Goal: Communication & Community: Answer question/provide support

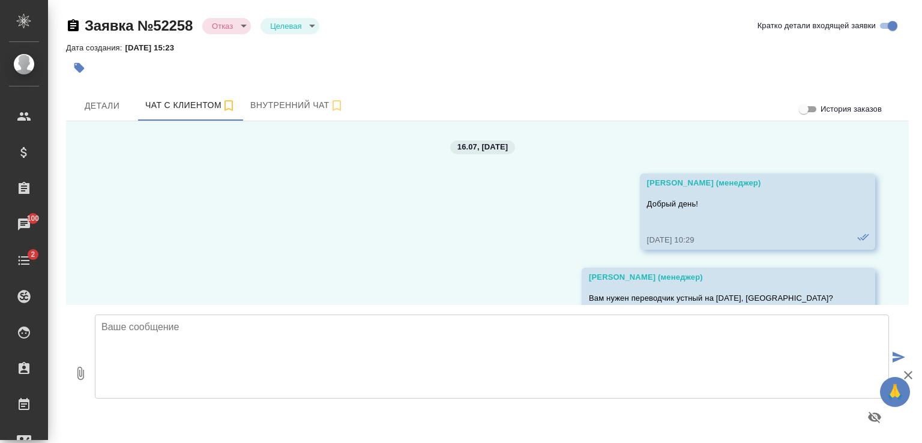
scroll to position [340, 0]
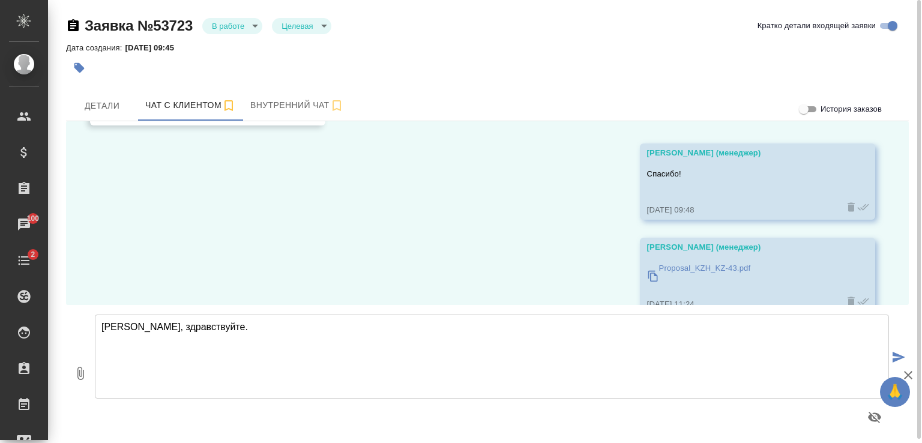
scroll to position [472, 0]
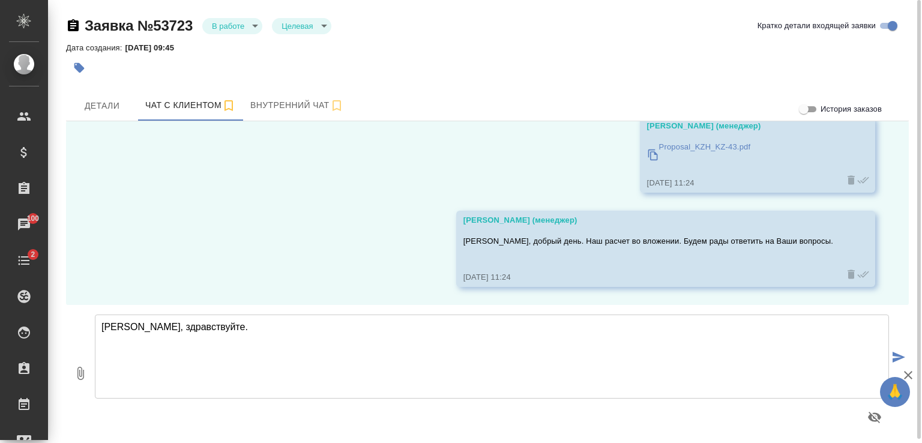
type textarea "Алишер, здравствуйте."
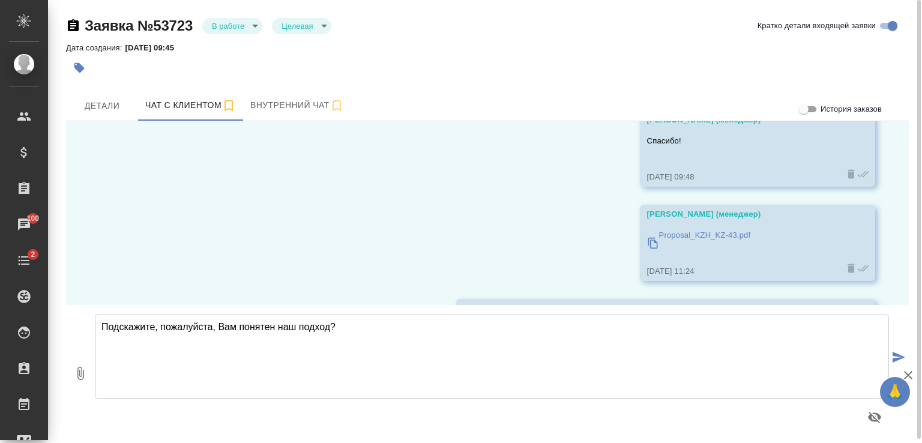
scroll to position [378, 0]
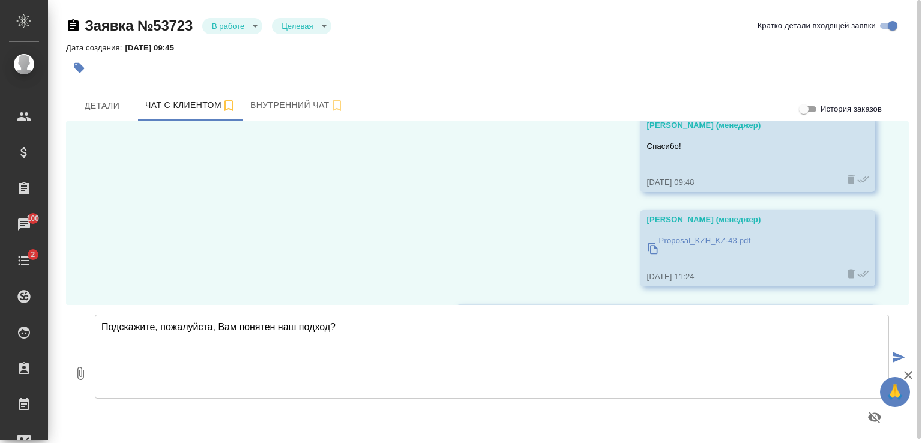
click at [671, 243] on p "Proposal_KZH_KZ-43.pdf" at bounding box center [705, 241] width 92 height 12
click at [385, 336] on textarea "Подскажите, пожалуйста, Вам понятен наш подход?" at bounding box center [492, 356] width 794 height 84
type textarea "Подскажите, пожалуйста, Вам понятен наш подход?"
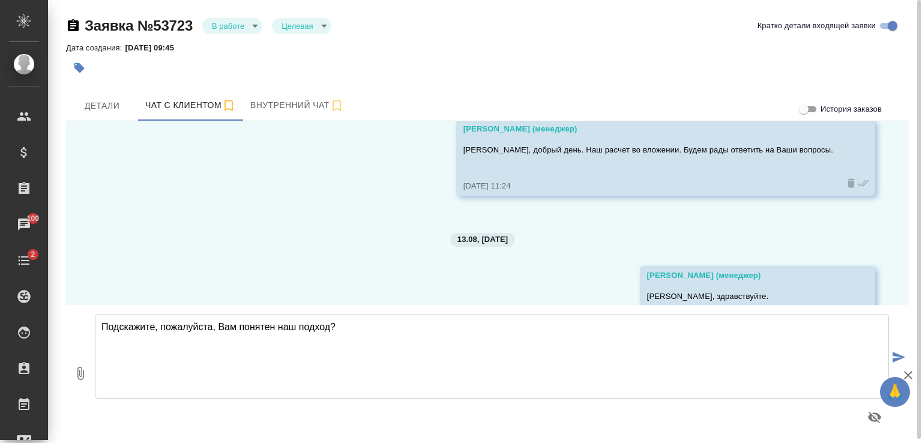
scroll to position [712, 0]
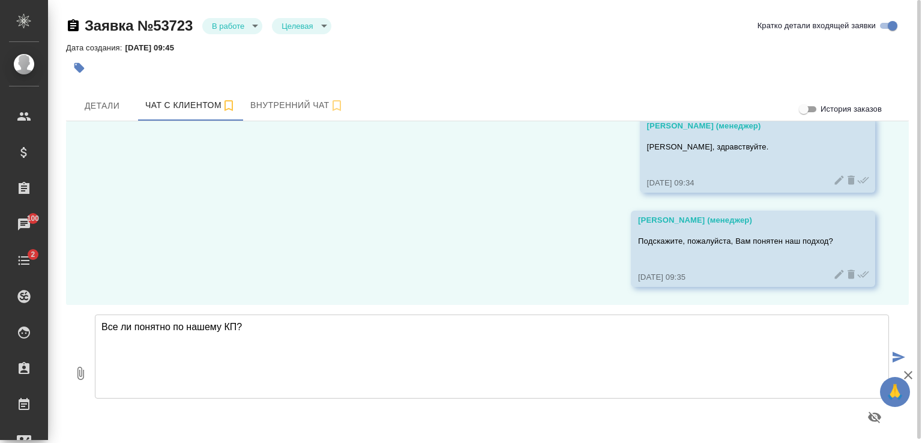
type textarea "Все ли понятно по нашему КП?"
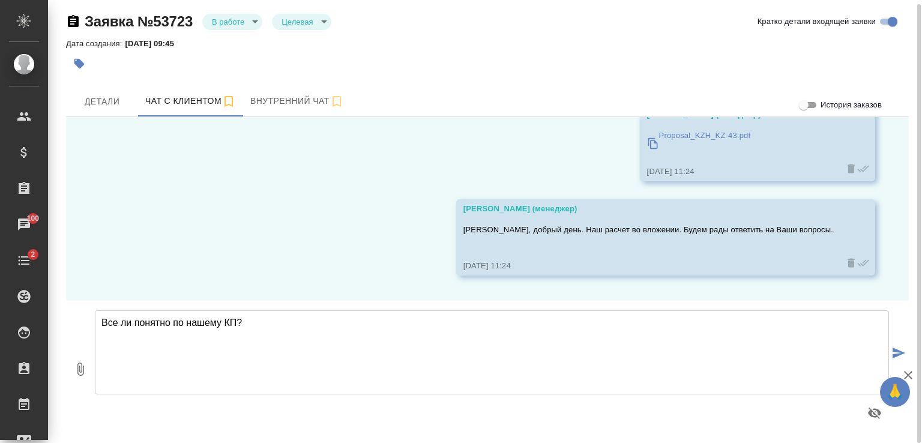
scroll to position [420, 0]
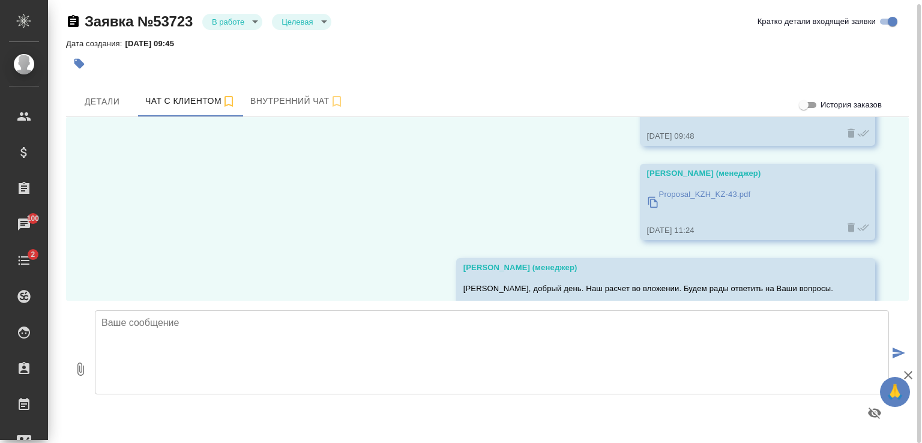
click at [696, 197] on p "Proposal_KZH_KZ-43.pdf" at bounding box center [705, 194] width 92 height 12
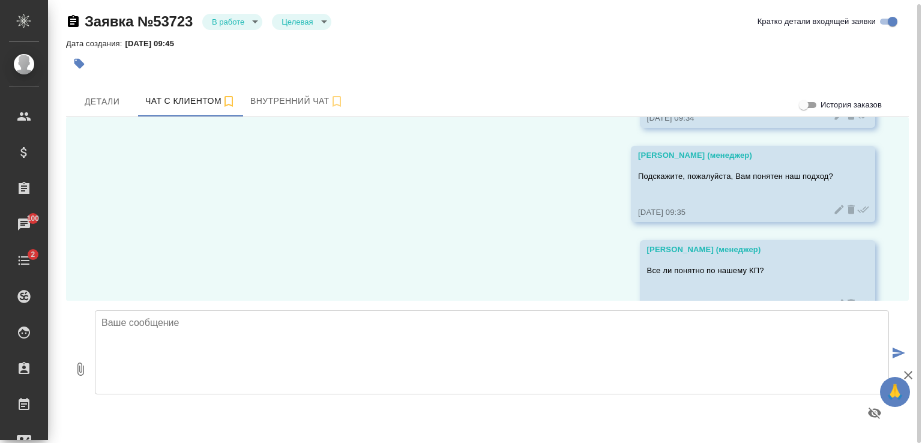
scroll to position [806, 0]
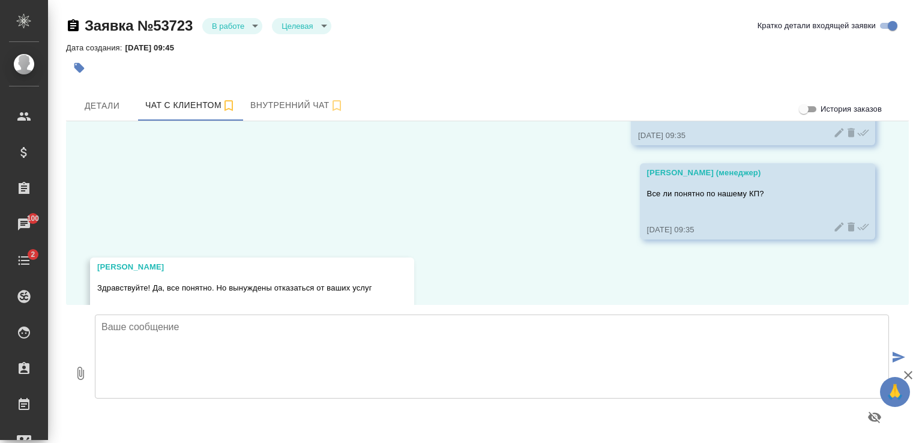
scroll to position [901, 0]
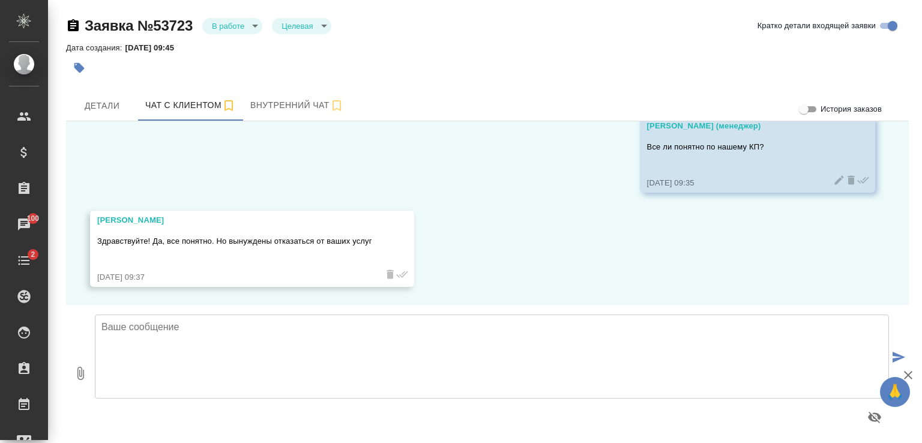
click at [275, 326] on textarea at bounding box center [492, 356] width 794 height 84
type textarea "по причине?"
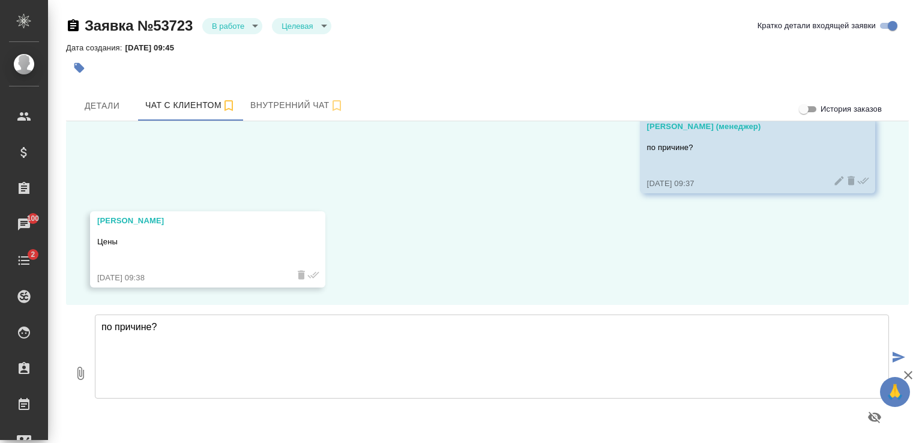
scroll to position [1089, 0]
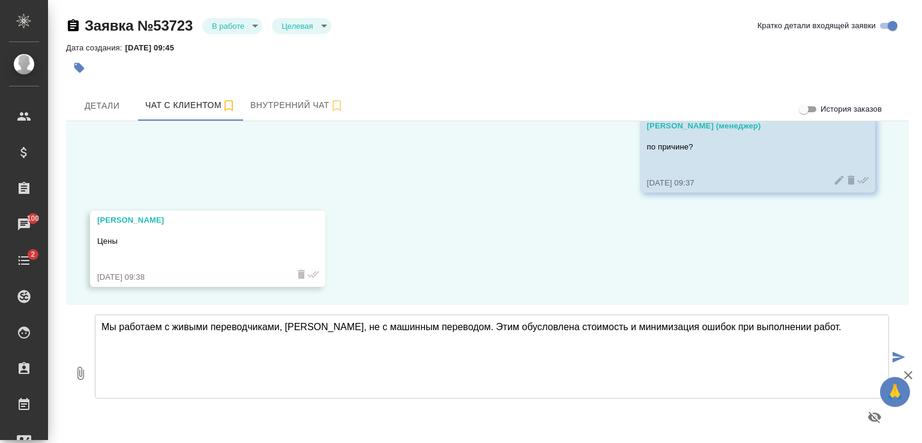
type textarea "Мы работаем с живыми переводчиками, Алишер, не с машинным переводом. Этим обусл…"
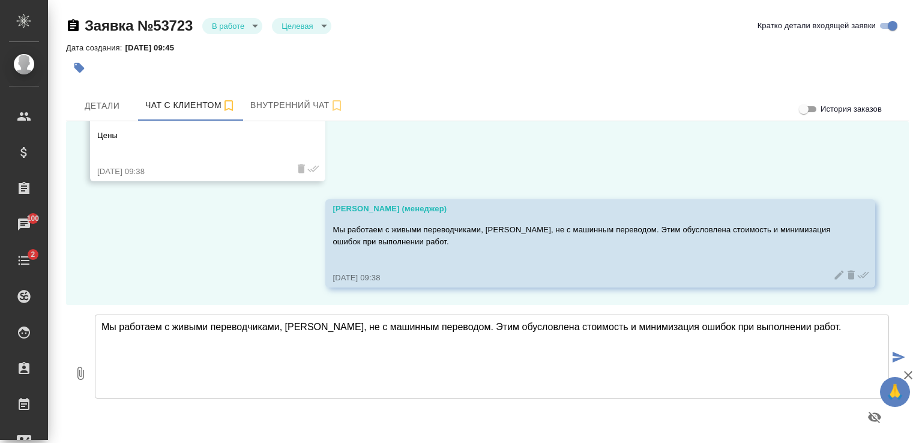
scroll to position [1195, 0]
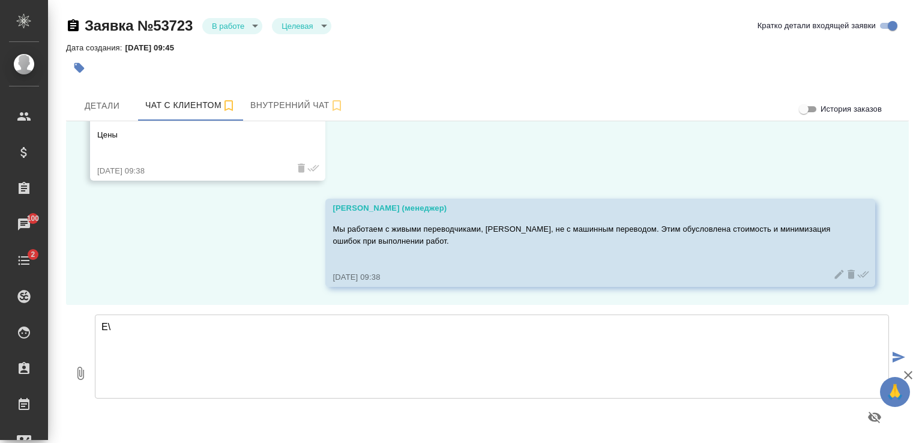
type textarea "Е"
type textarea "Ю"
type textarea "Будем рады помочь Вам при следующих заявках."
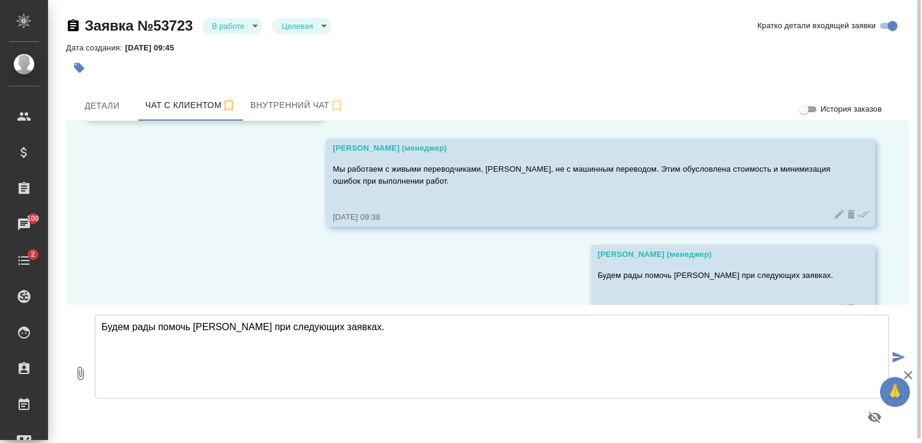
scroll to position [1169, 0]
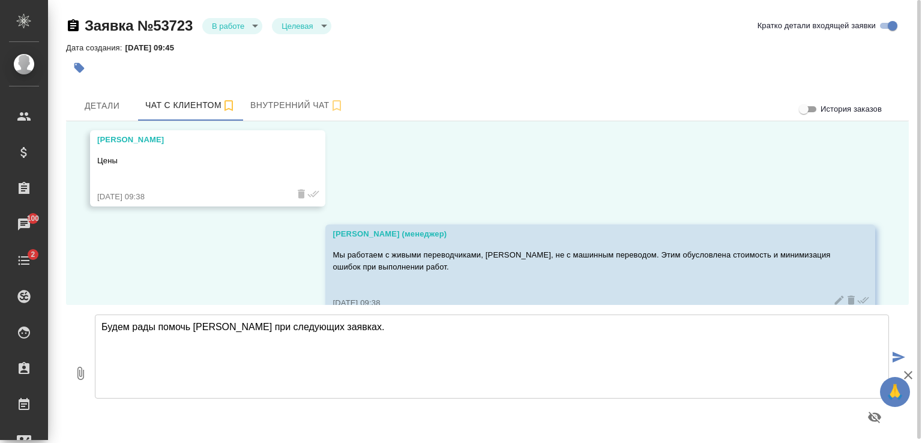
click at [260, 344] on textarea "Будем рады помочь Вам при следующих заявках." at bounding box center [492, 356] width 794 height 84
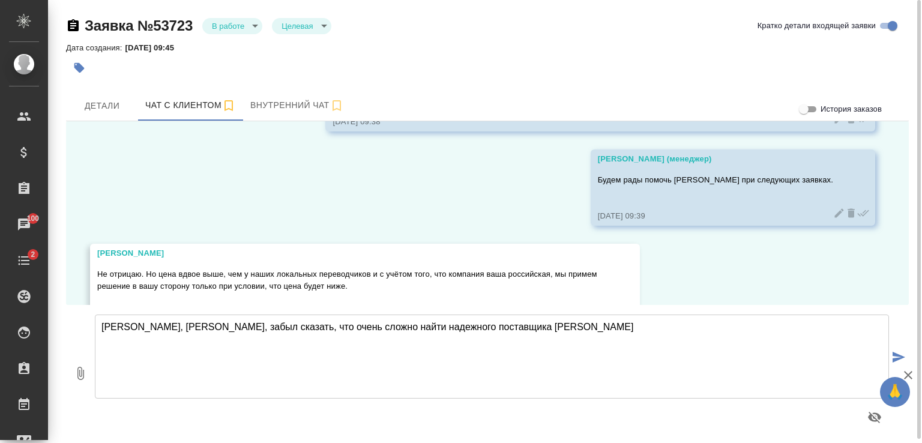
scroll to position [1396, 0]
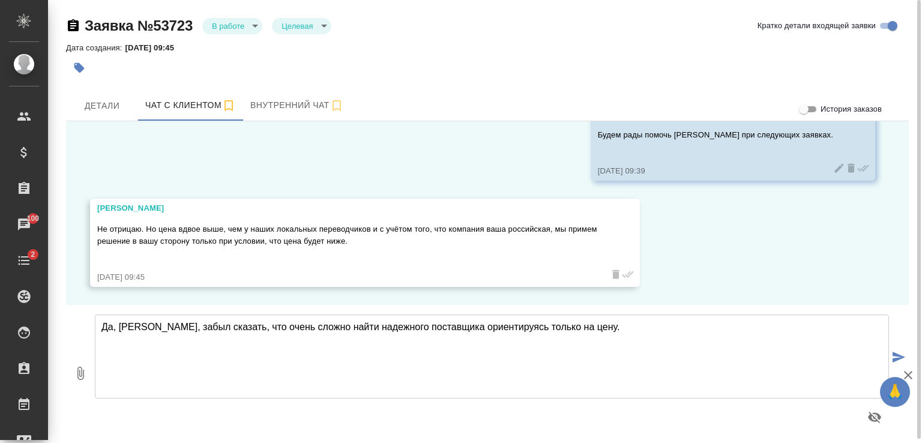
type textarea "Да, Алишер, забыл сказать, что очень сложно найти надежного поставщика ориентир…"
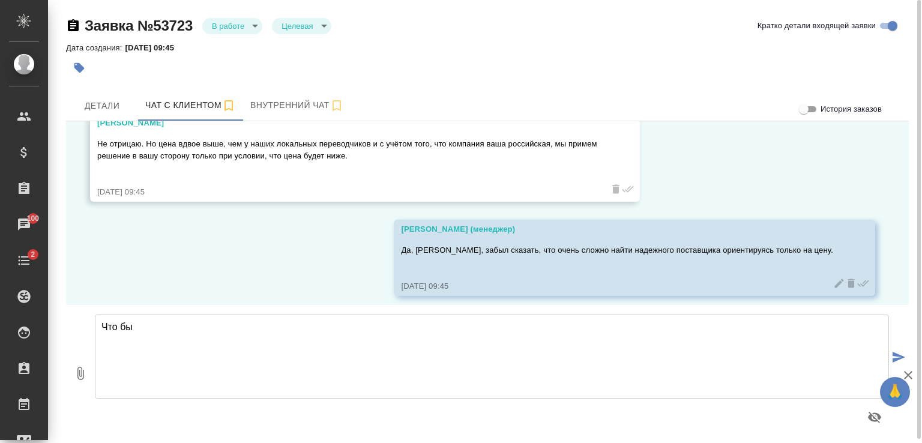
scroll to position [1490, 0]
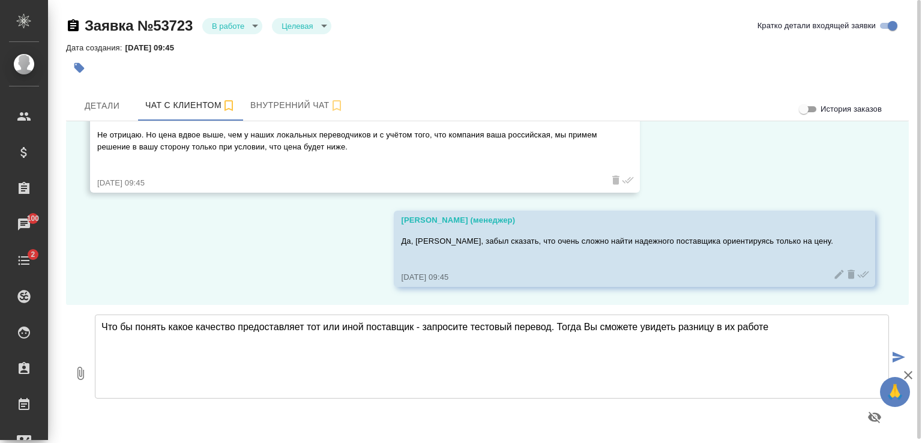
type textarea "Что бы понять какое качество предоставляет тот или иной поставщик - запросите т…"
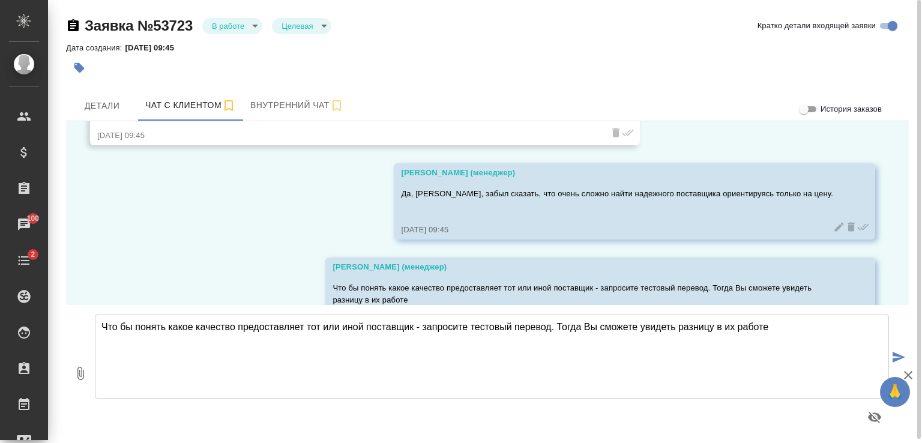
scroll to position [1596, 0]
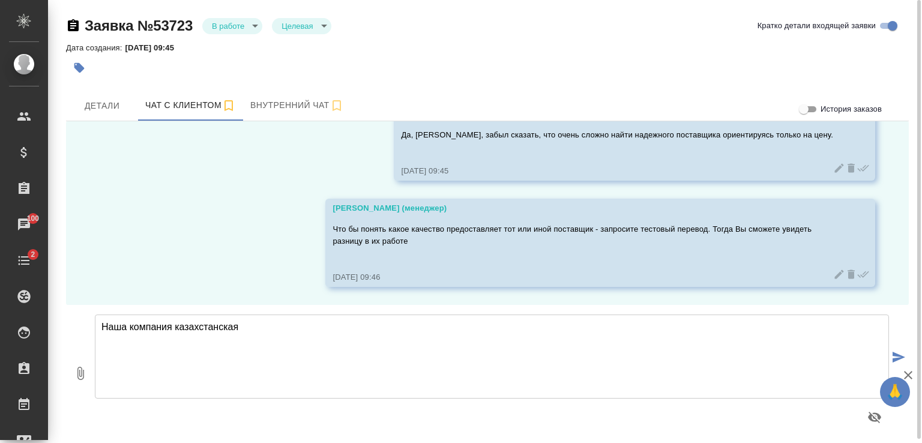
type textarea "Наша компания казахстанская"
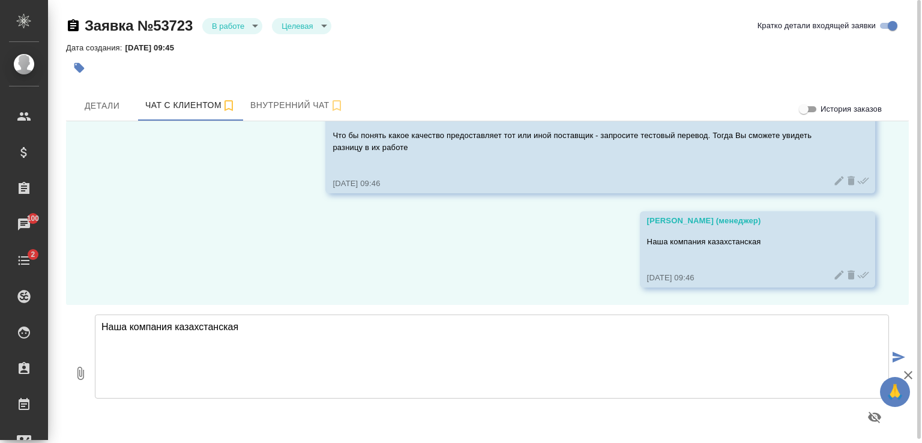
scroll to position [1690, 0]
type textarea "у нас акционеры из РФ. Но на рынке РК мы работаем с 2011 года -)"
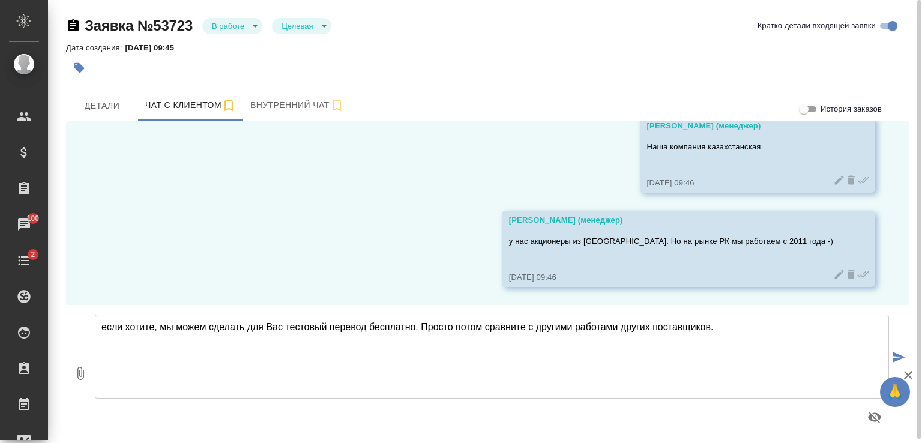
type textarea "если хотите, мы можем сделать для Вас тестовый перевод бесплатно. Просто потом …"
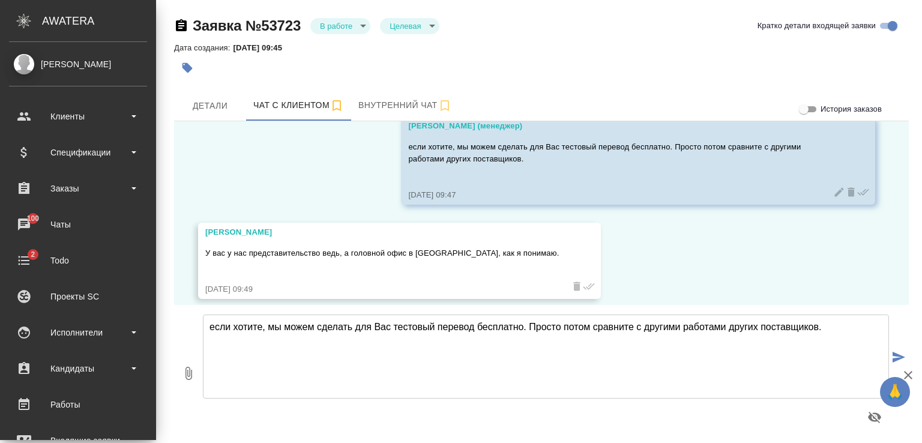
scroll to position [1985, 0]
click at [504, 339] on textarea "если хотите, мы можем сделать для Вас тестовый перевод бесплатно. Просто потом …" at bounding box center [546, 356] width 686 height 84
type textarea "В Дубае головной офис. Имеются офисы в Москве, Греции, Алматы, Киеве и др"
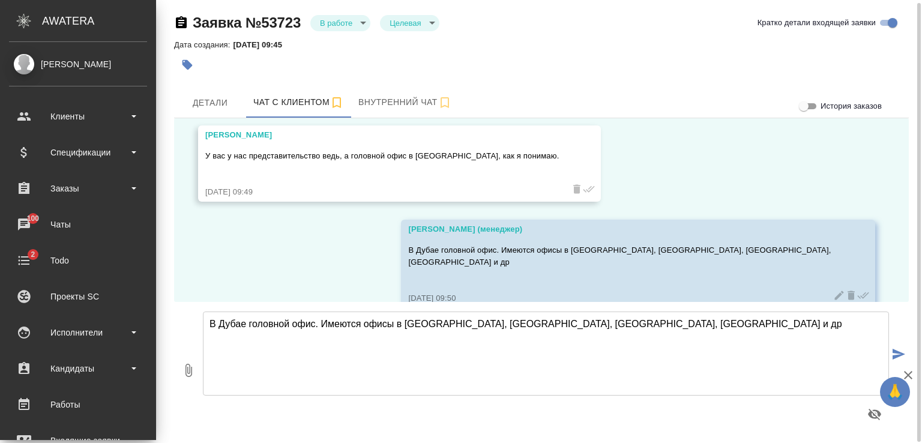
scroll to position [4, 0]
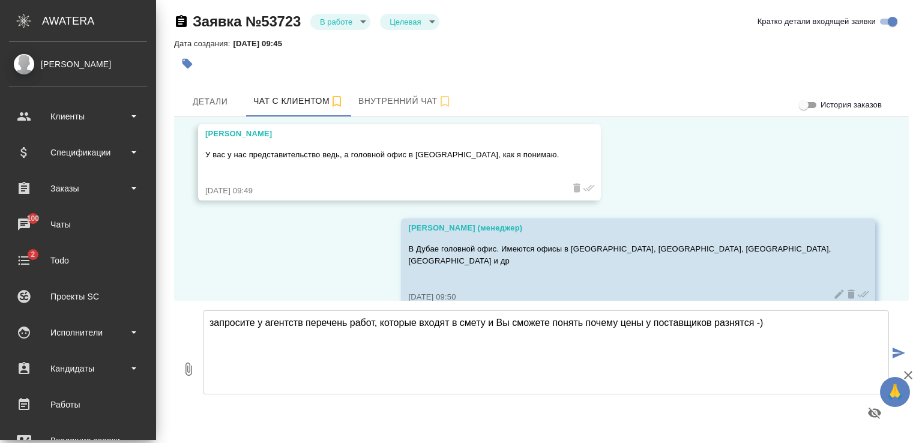
type textarea "запросите у агентств перечень работ, которые входят в смету и Вы сможете понять…"
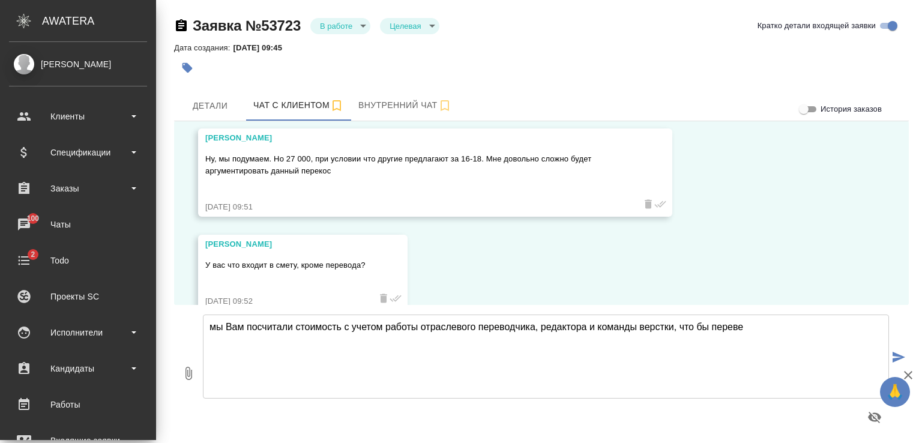
scroll to position [2386, 0]
type textarea "мы Вам посчитали стоимость с учетом работы отраслевого переводчика, редактора и…"
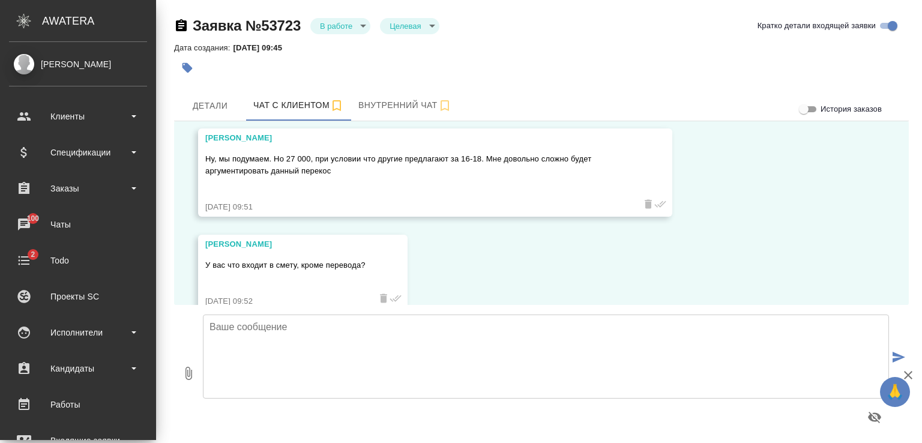
scroll to position [2492, 0]
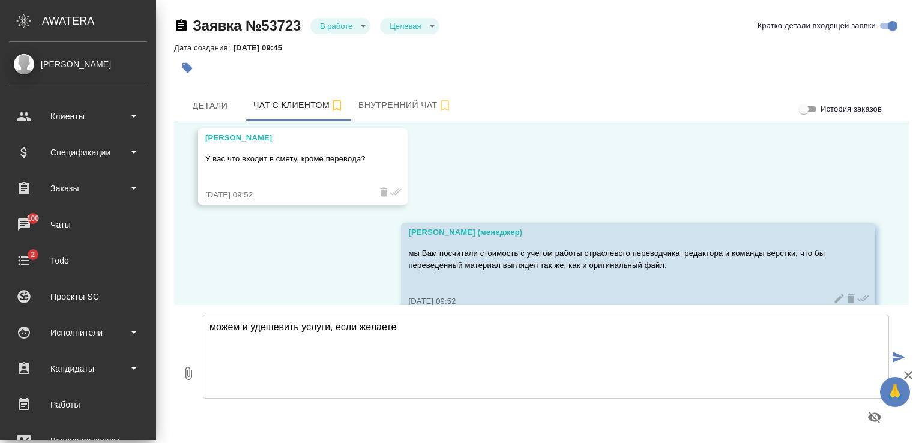
type textarea "можем и удешевить услуги, если желаете"
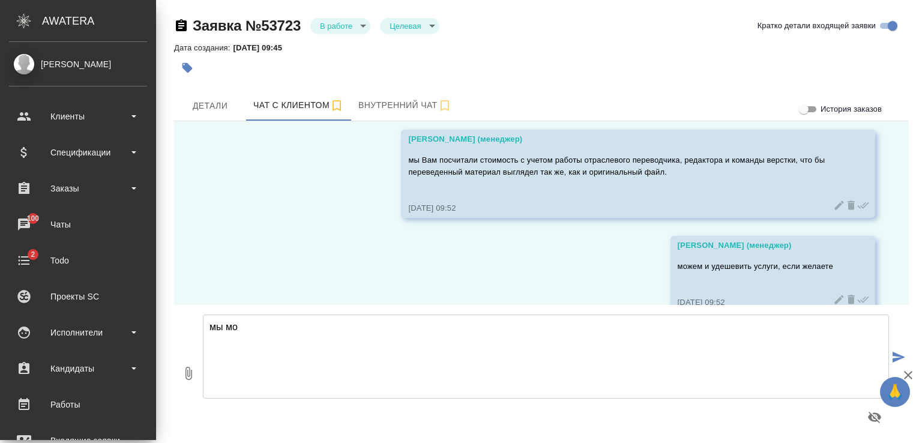
scroll to position [2586, 0]
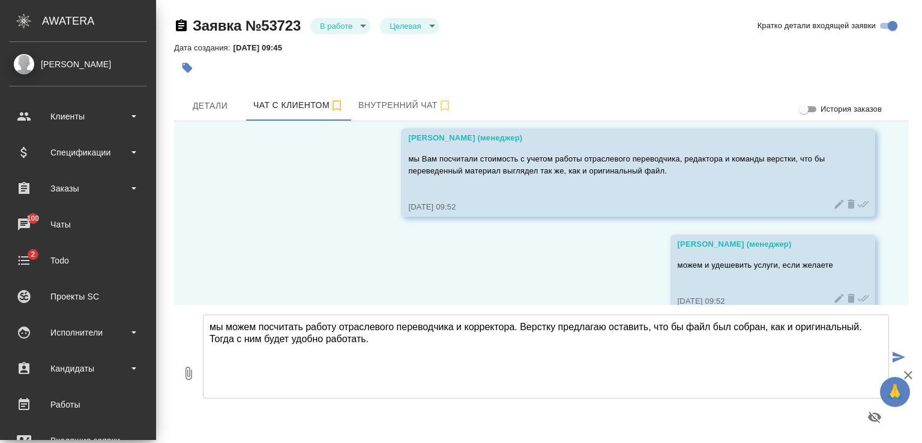
type textarea "мы можем посчитать работу отраслевого переводчика и корректора. Верстку предлаг…"
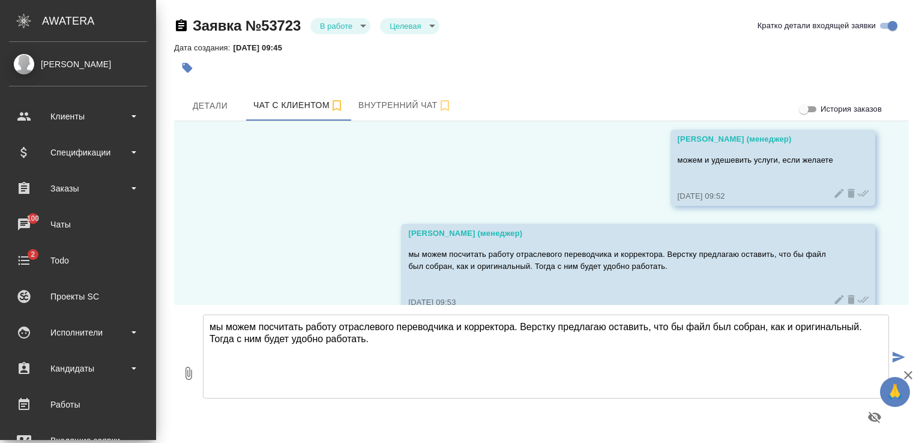
scroll to position [2692, 0]
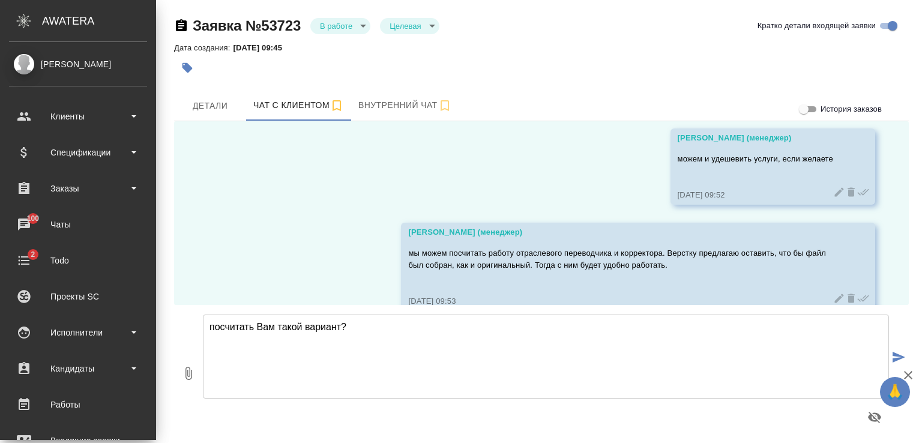
type textarea "посчитать Вам такой вариант?"
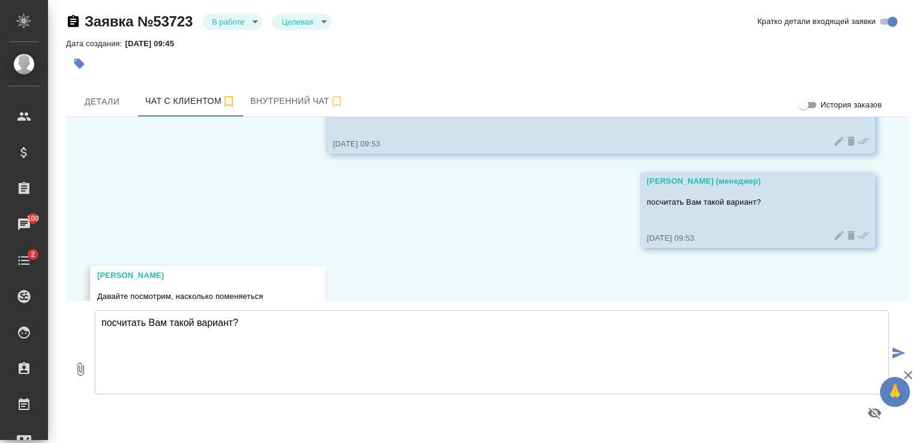
scroll to position [2869, 0]
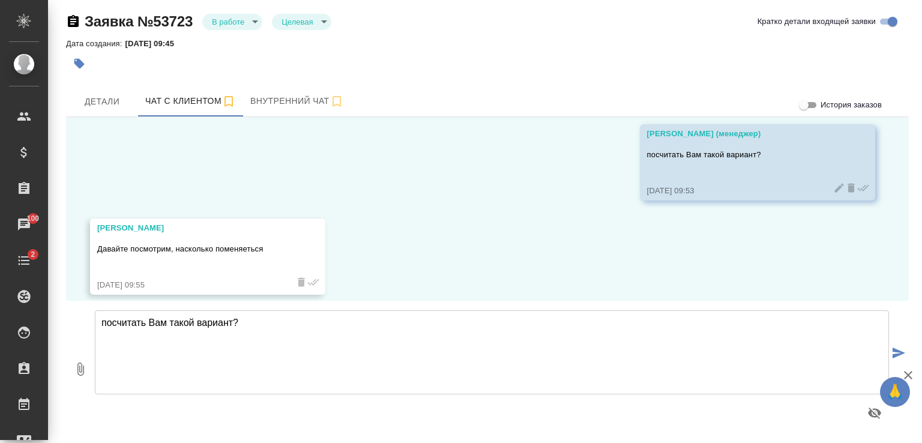
click at [362, 335] on textarea "посчитать Вам такой вариант?" at bounding box center [492, 352] width 794 height 84
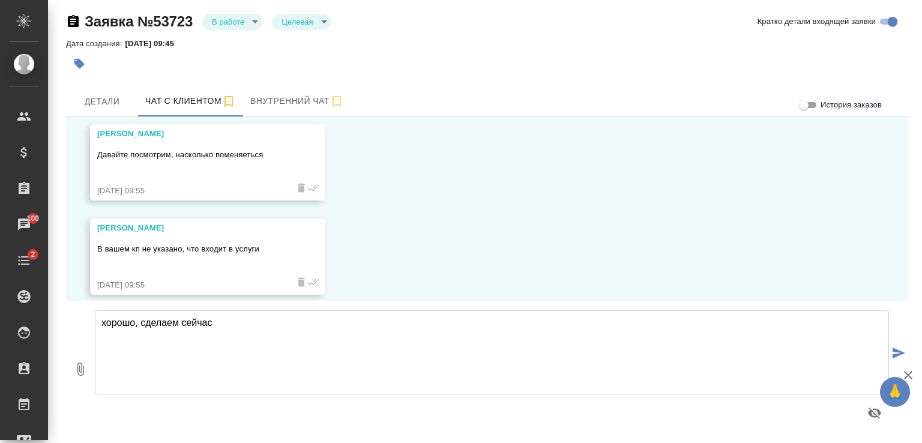
type textarea "хорошо, сделаем сейчас"
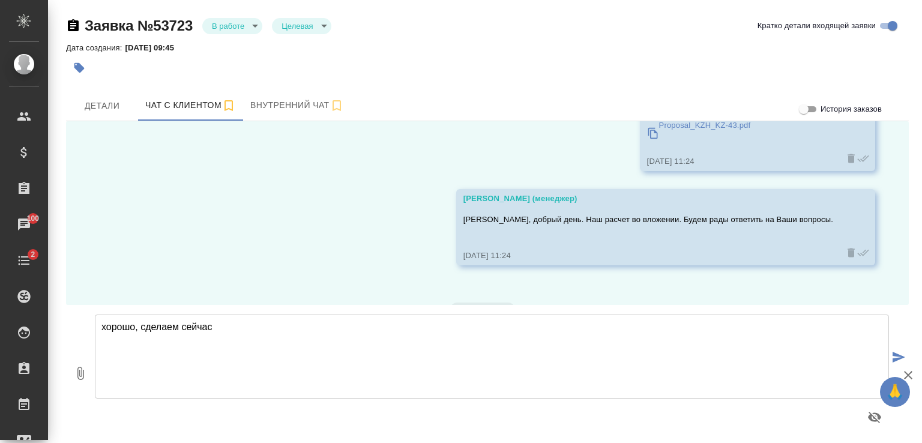
scroll to position [477, 0]
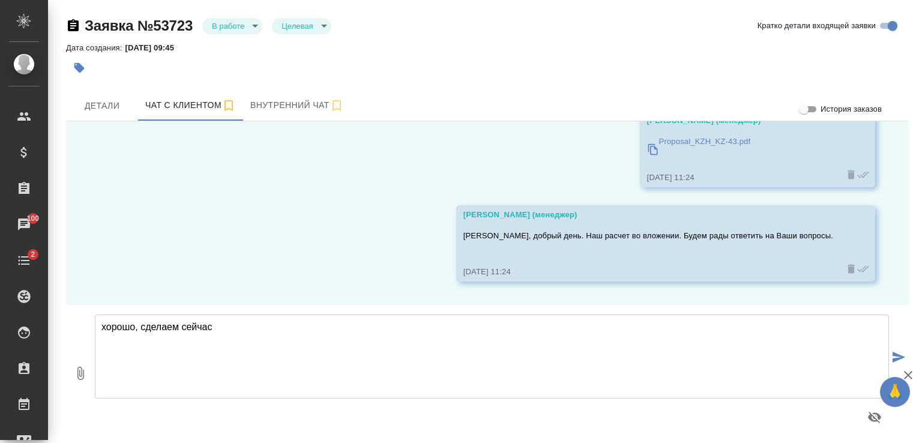
click at [682, 143] on p "Proposal_KZH_KZ-43.pdf" at bounding box center [705, 142] width 92 height 12
click at [352, 341] on textarea "хорошо, сделаем сейчас" at bounding box center [492, 356] width 794 height 84
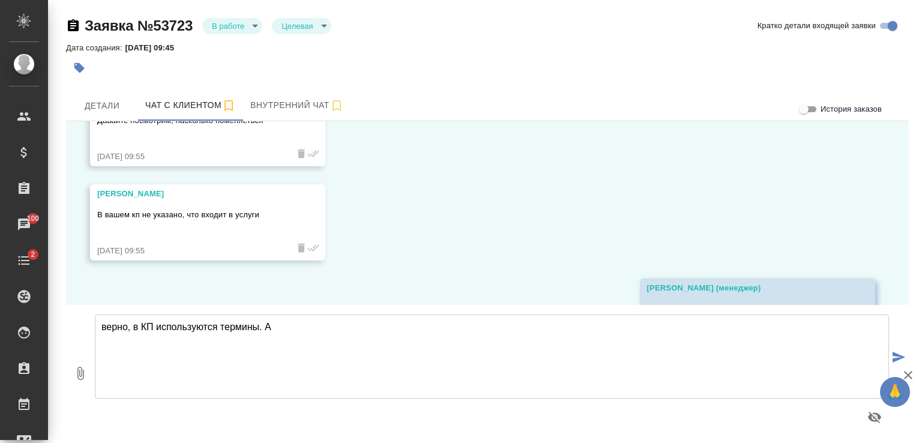
scroll to position [3151, 0]
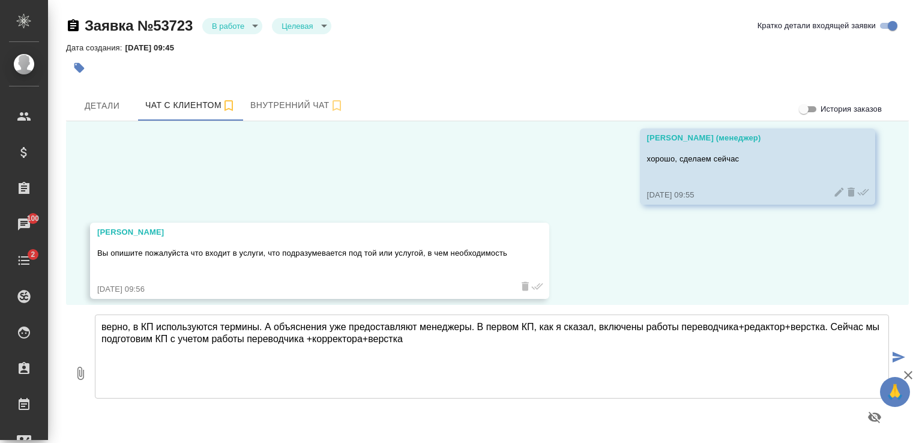
type textarea "верно, в КП используются термины. А объяснения уже предоставляют менеджеры. В п…"
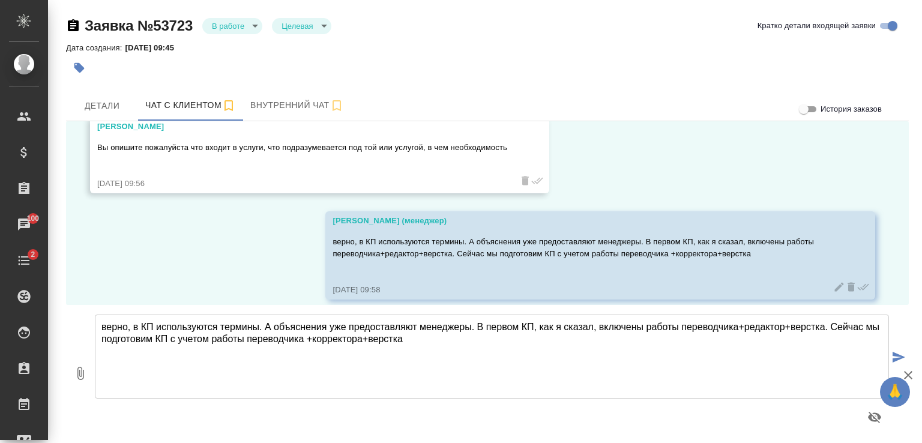
scroll to position [3258, 0]
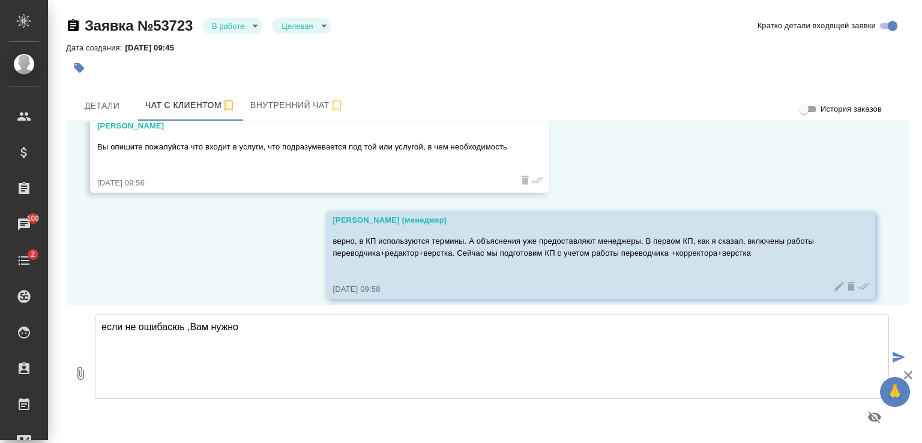
drag, startPoint x: 173, startPoint y: 325, endPoint x: 199, endPoint y: 370, distance: 51.9
click at [172, 325] on textarea "если не ошибасюь ,Вам нужно" at bounding box center [492, 356] width 794 height 84
click at [267, 330] on textarea "если не ошибаюсь ,Вам нужно" at bounding box center [492, 356] width 794 height 84
type textarea "если не ошибаюсь ,[PERSON_NAME] нужно перевести договор?"
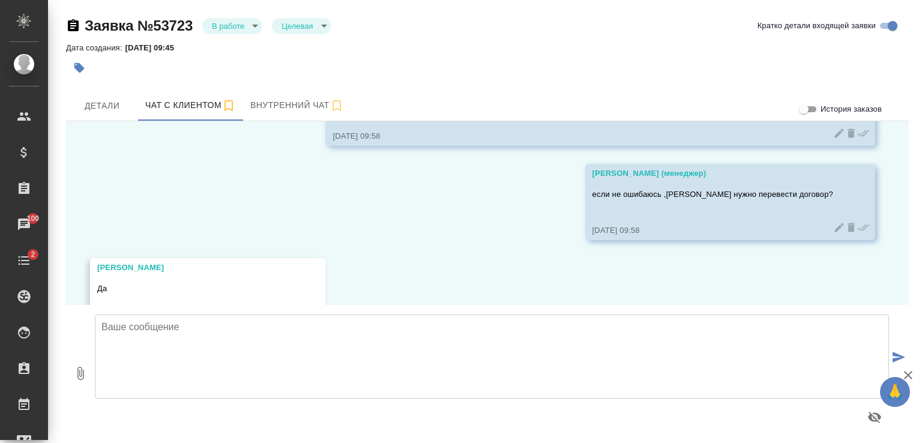
scroll to position [3446, 0]
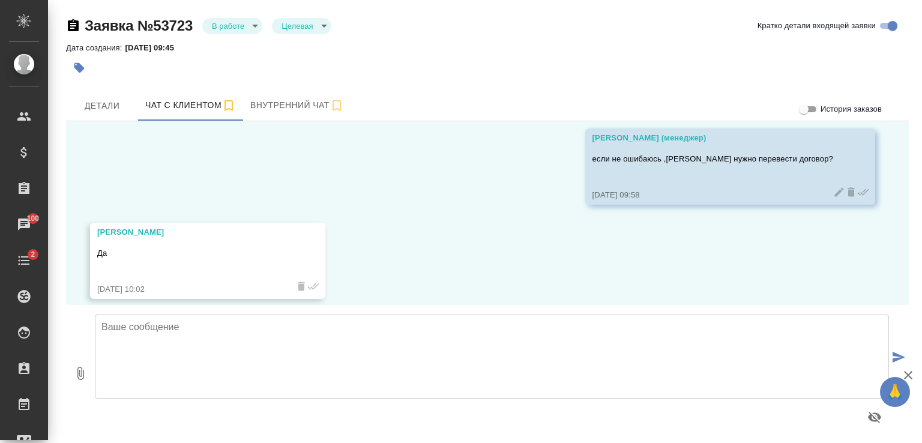
click at [80, 373] on icon "button" at bounding box center [80, 373] width 14 height 14
type input "C:\fakepath\Proposal_KZH_KZ-43_.pdf"
click at [892, 356] on icon "submit" at bounding box center [898, 357] width 13 height 11
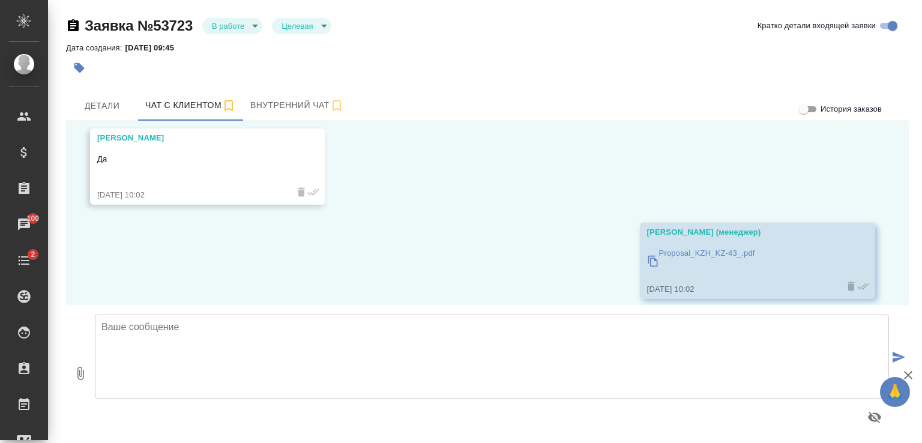
scroll to position [3540, 0]
click at [245, 331] on textarea at bounding box center [492, 356] width 794 height 84
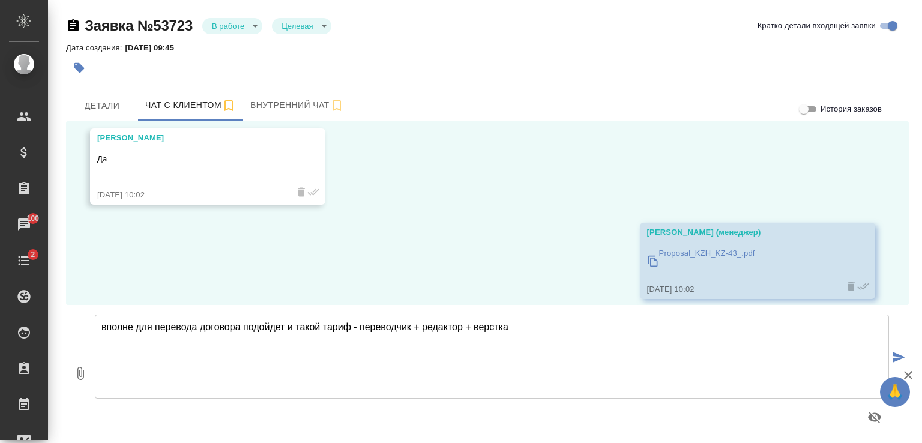
type textarea "вполне для перевода договора подойдет и такой тариф - переводчик + редактор + в…"
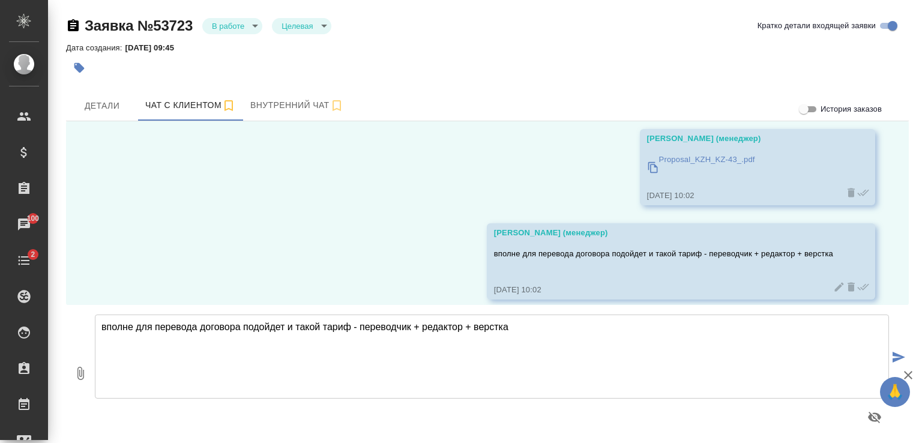
scroll to position [3634, 0]
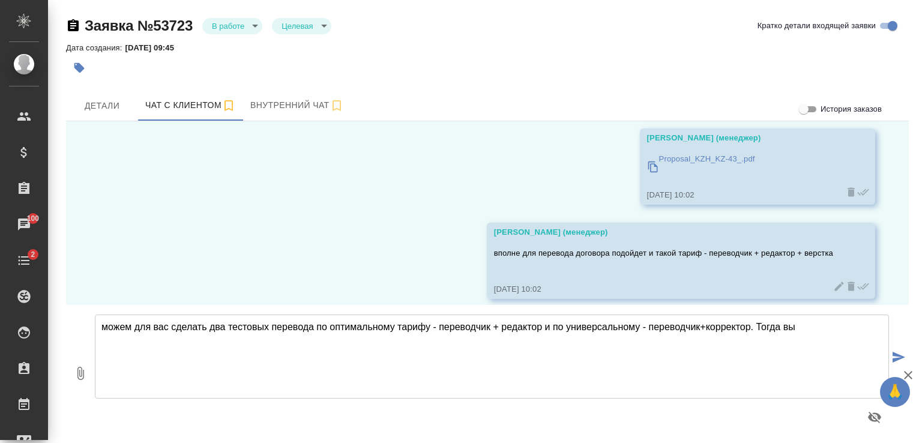
type textarea "можем для вас сделать два тестовых перевода по оптимальному тарифу - переводчик…"
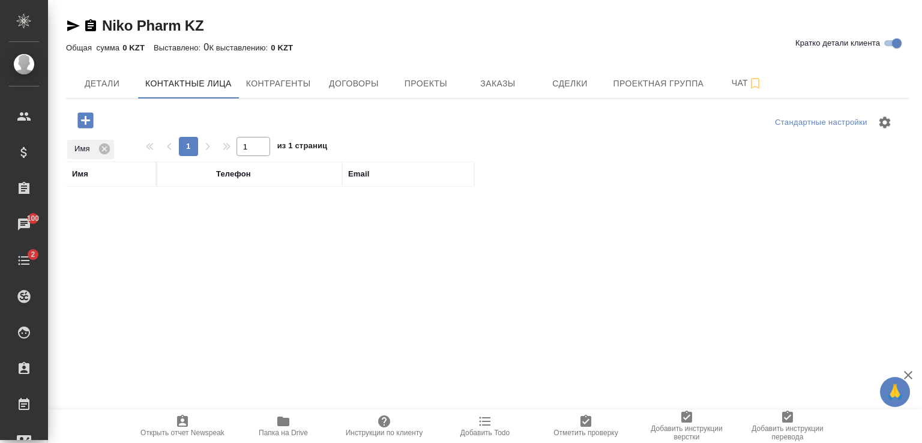
select select "RU"
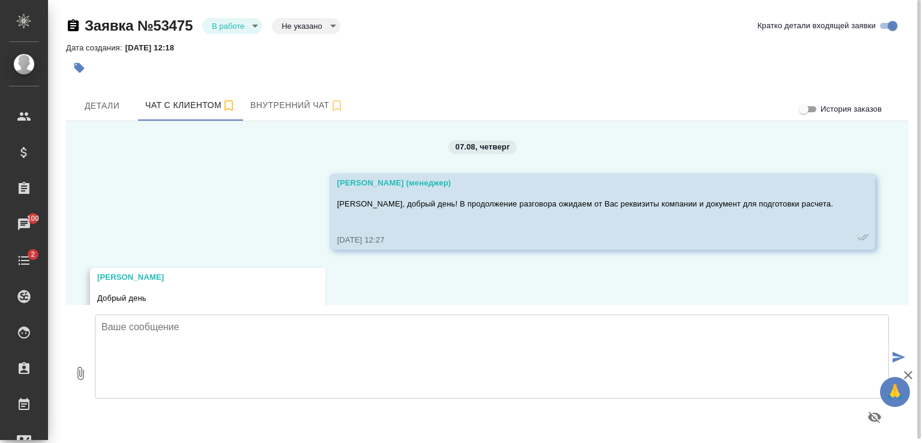
scroll to position [5661, 0]
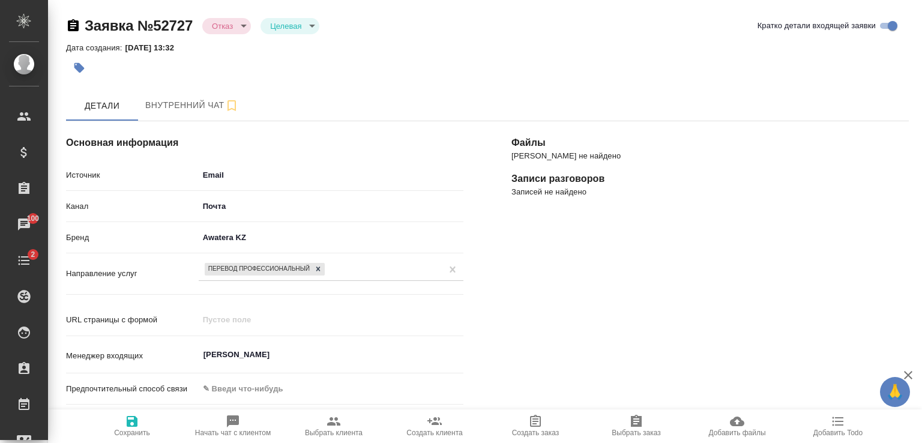
select select "KZ"
select select "RU"
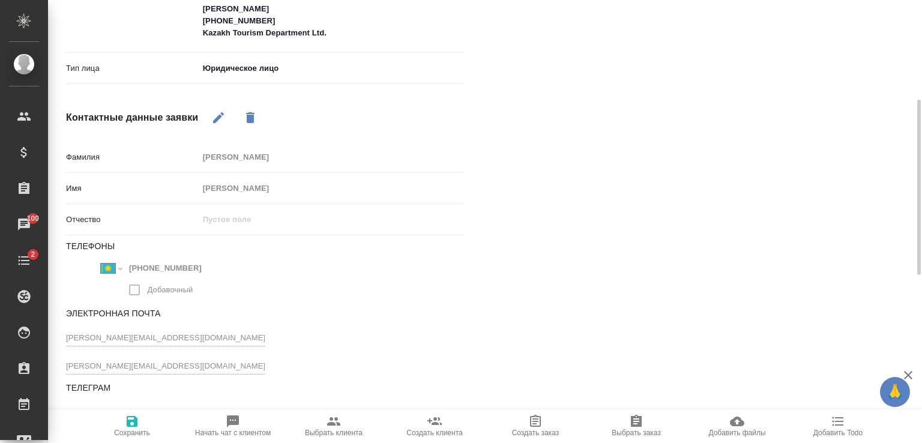
scroll to position [554, 0]
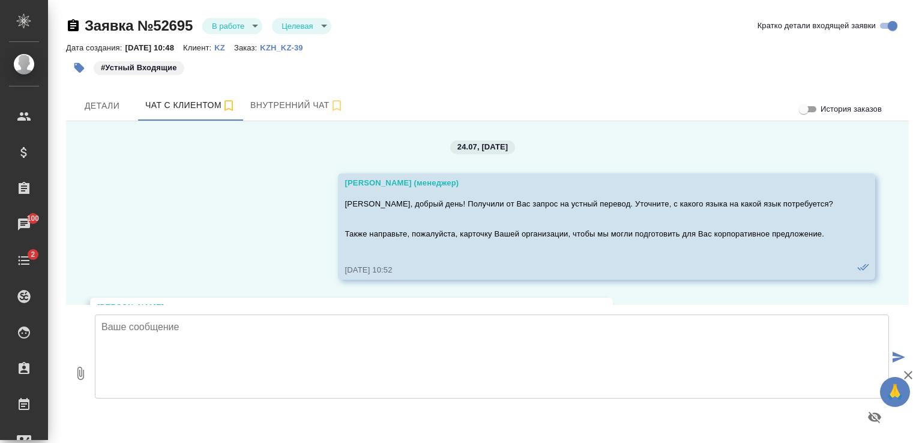
scroll to position [2730, 0]
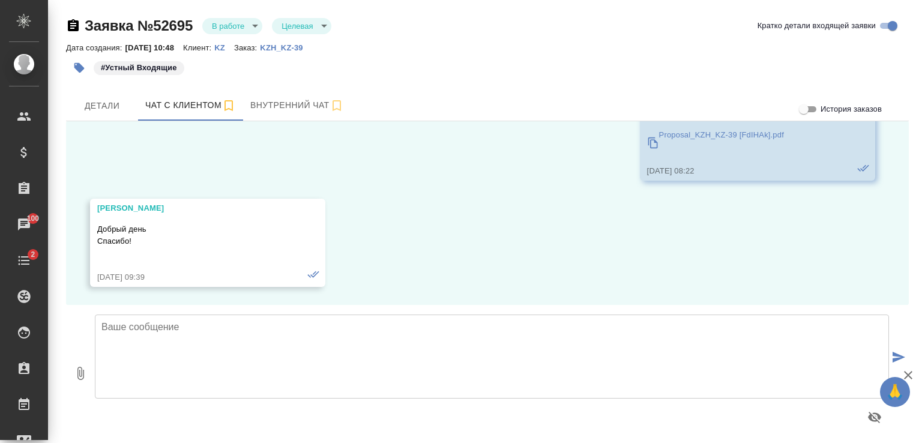
click at [462, 331] on textarea at bounding box center [492, 356] width 794 height 84
type textarea "Виктория, здравствуйте!"
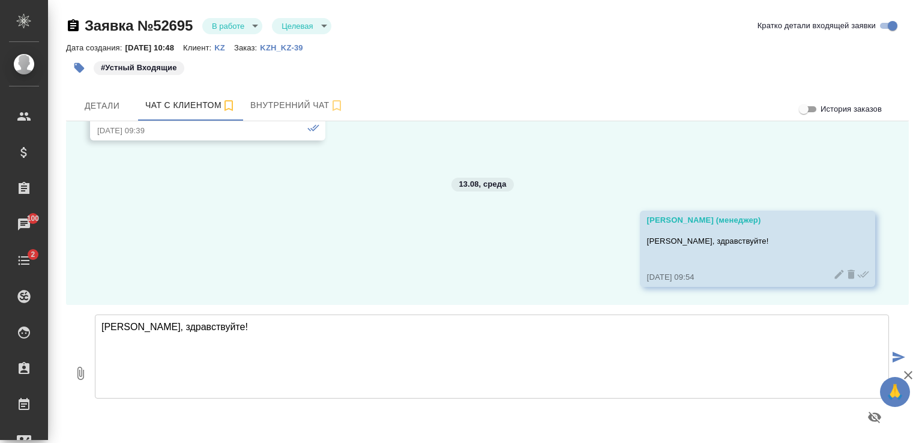
scroll to position [2876, 0]
type textarea "Какие - то новости от Ваших клиентов по Спикасу? -)"
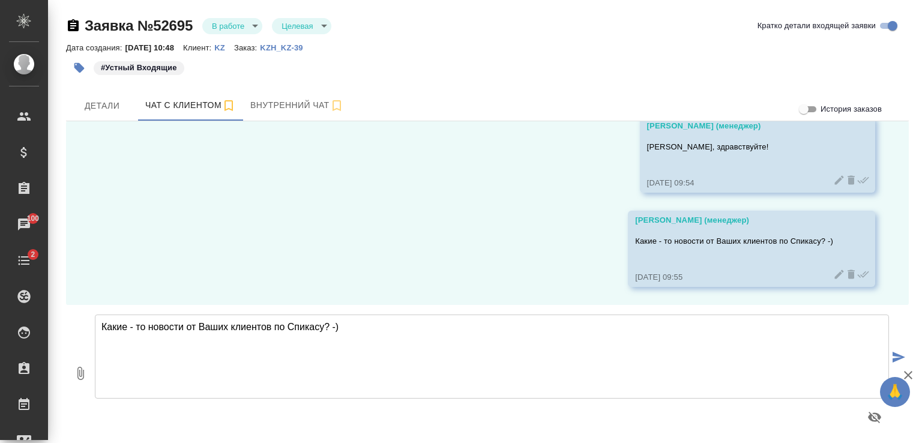
scroll to position [2970, 0]
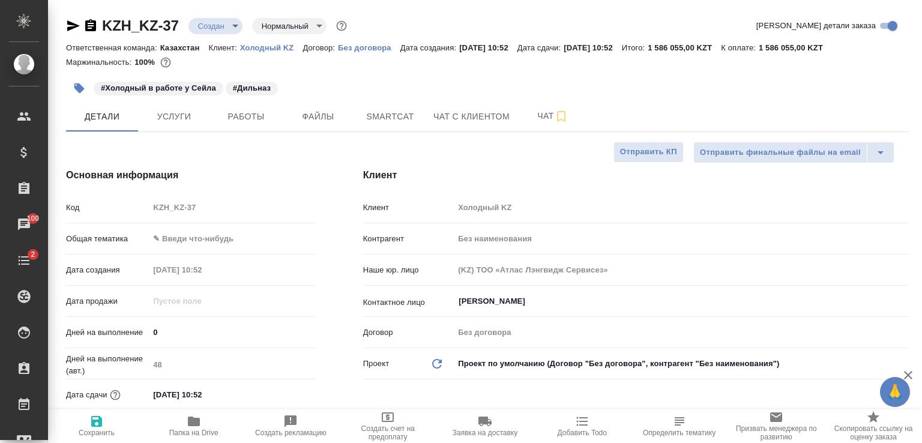
select select "RU"
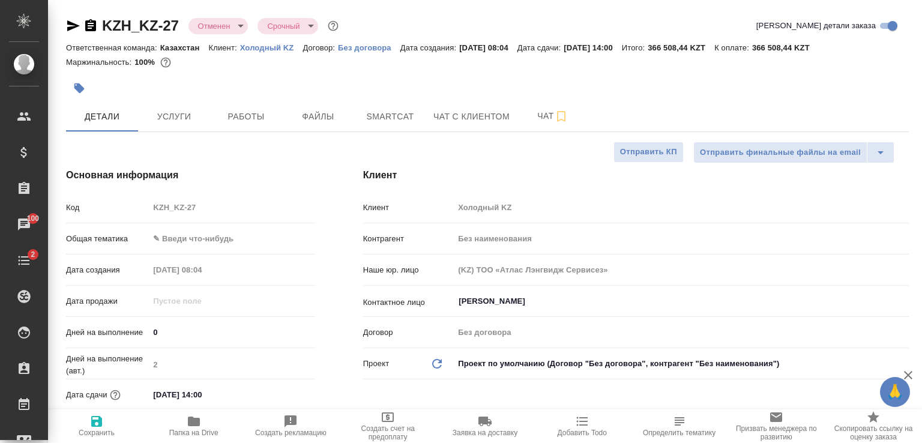
select select "RU"
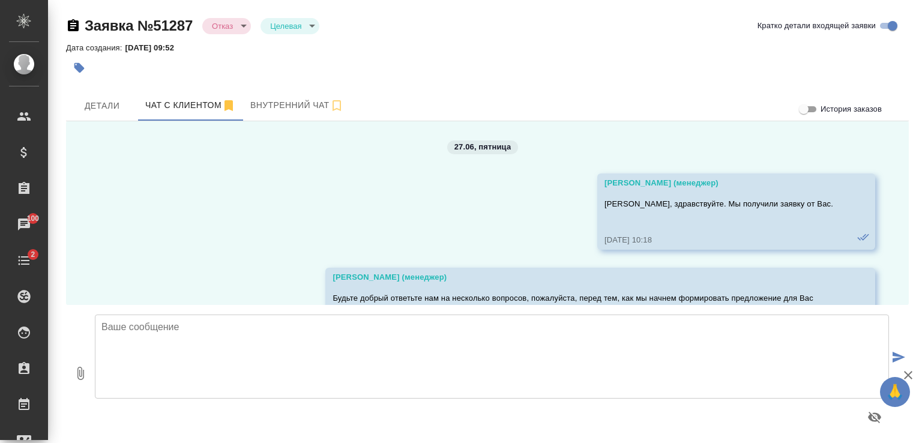
scroll to position [7681, 0]
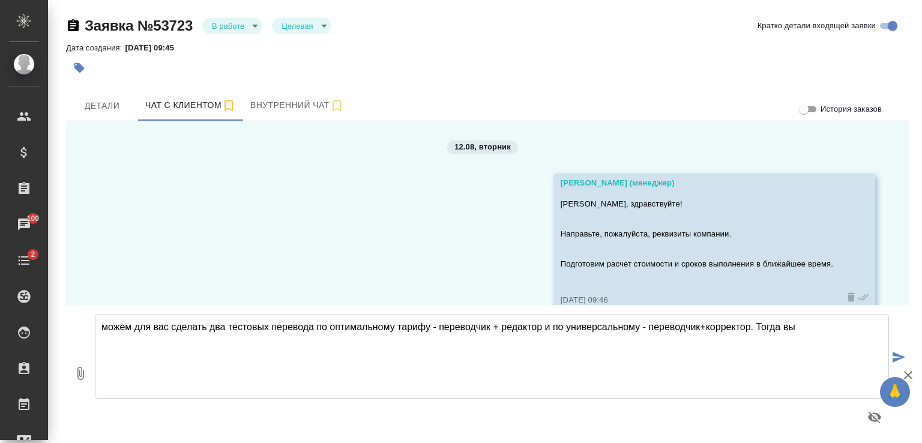
scroll to position [3634, 0]
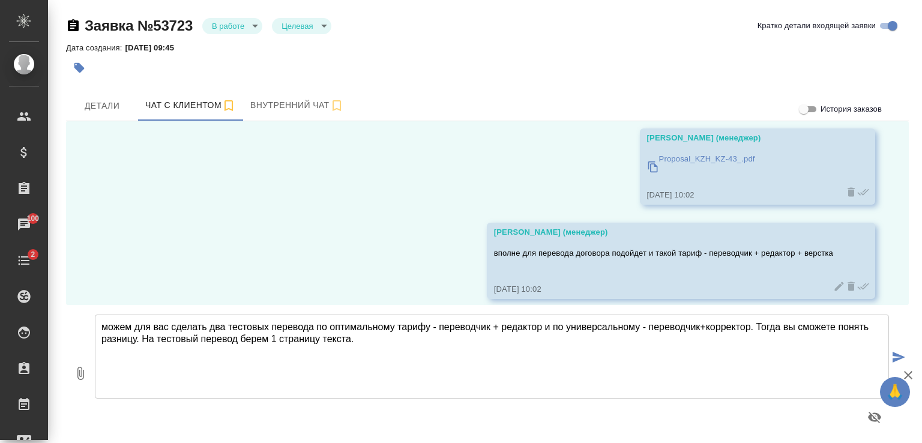
type textarea "можем для вас сделать два тестовых перевода по оптимальному тарифу - переводчик…"
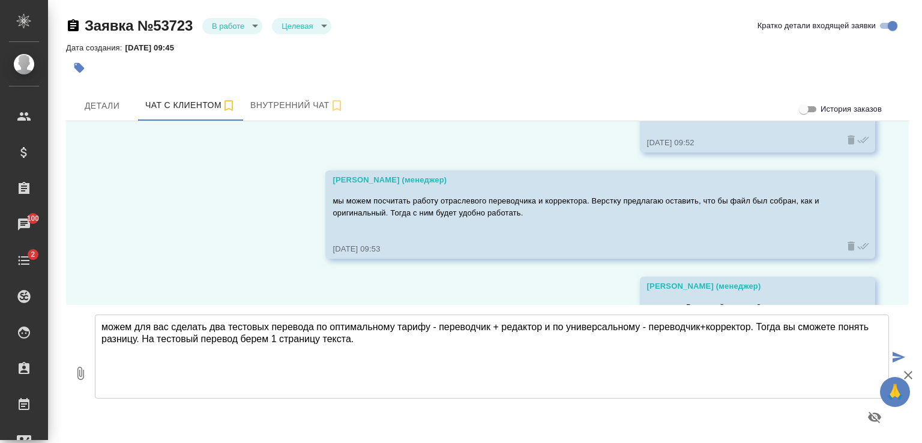
scroll to position [2601, 0]
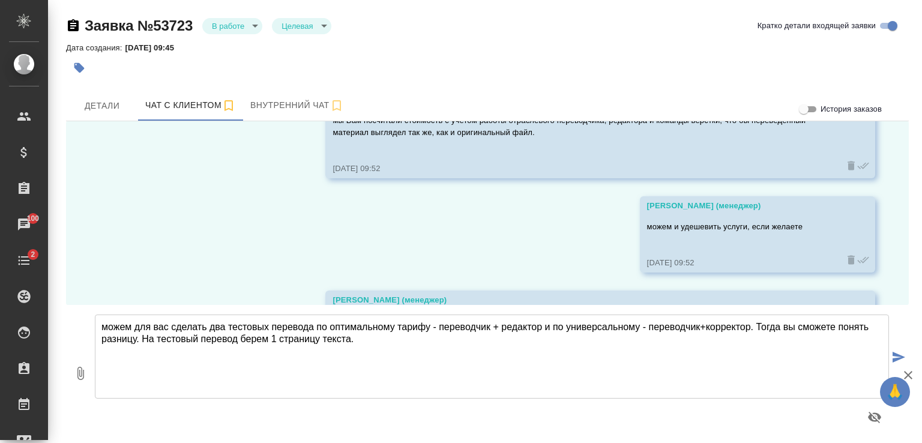
click at [76, 25] on icon "button" at bounding box center [73, 25] width 11 height 12
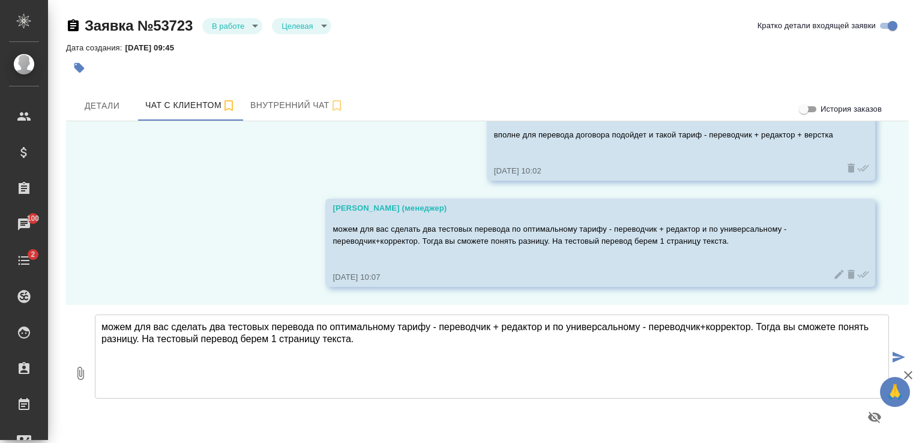
scroll to position [3741, 0]
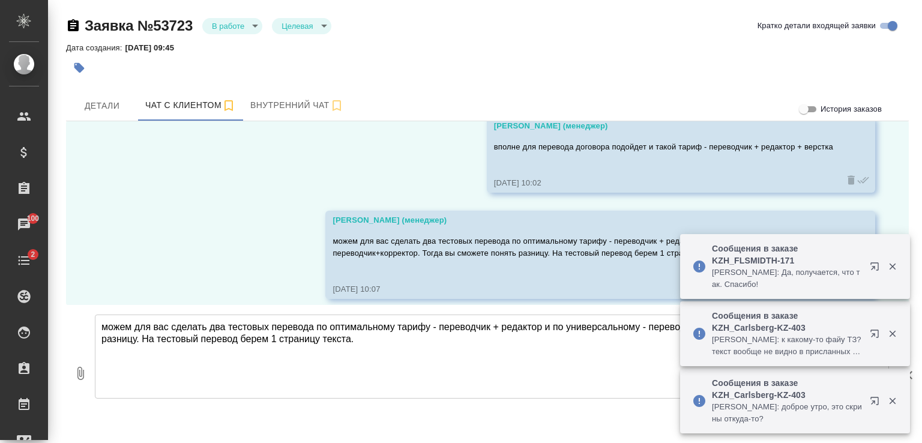
click at [890, 268] on icon "button" at bounding box center [892, 266] width 7 height 7
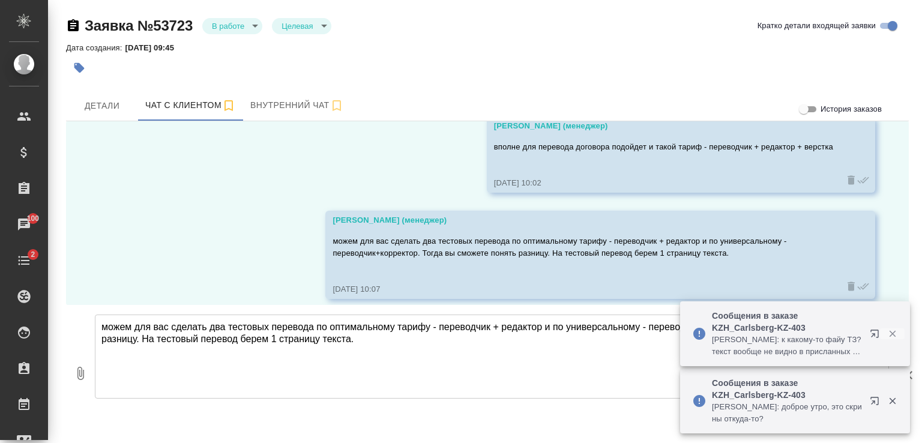
click at [893, 332] on icon "button" at bounding box center [892, 334] width 7 height 7
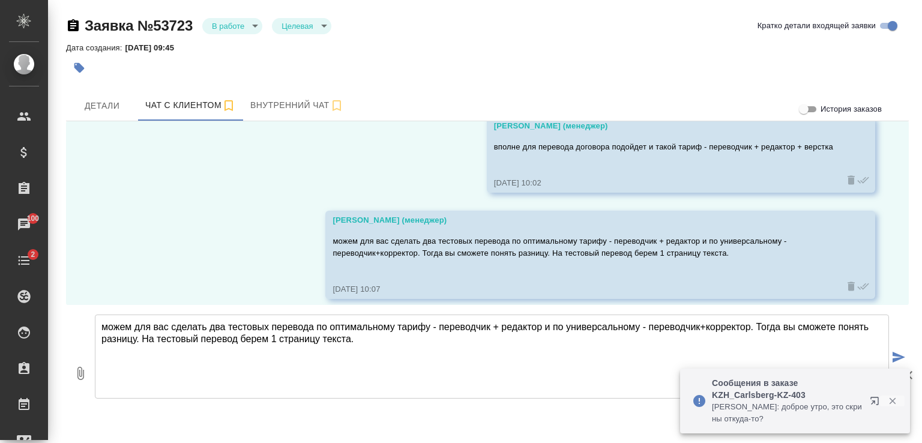
click at [891, 401] on icon "button" at bounding box center [892, 401] width 7 height 7
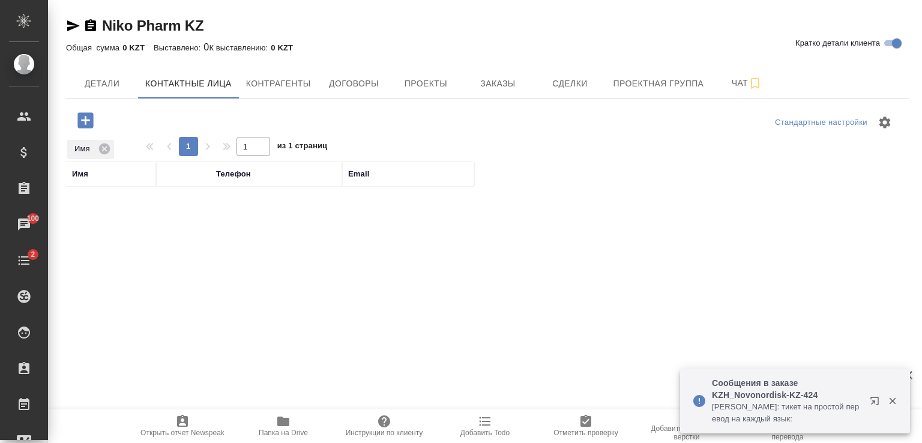
select select "RU"
click at [104, 149] on icon at bounding box center [104, 148] width 13 height 13
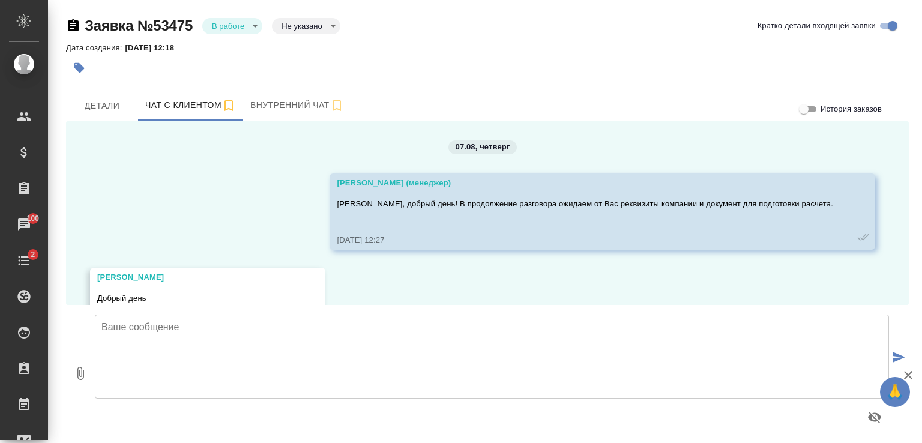
scroll to position [5661, 0]
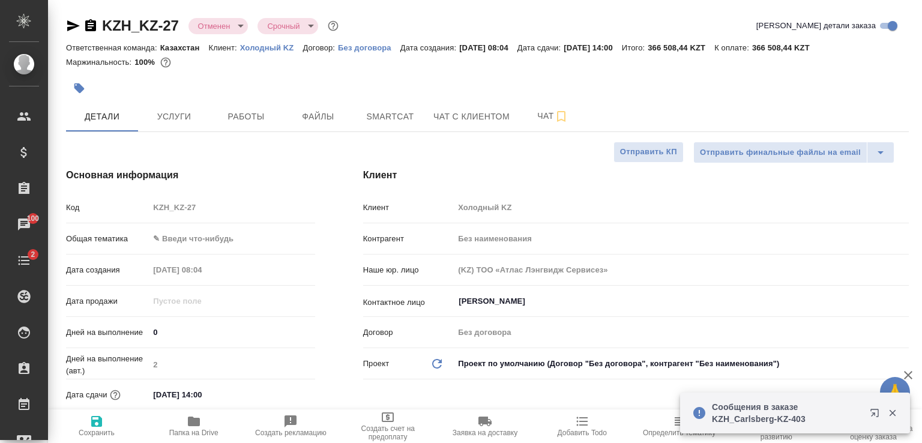
select select "RU"
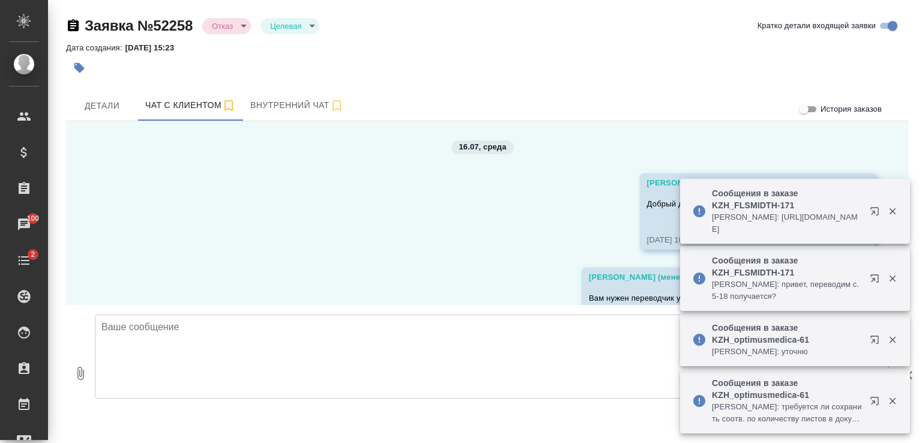
scroll to position [340, 0]
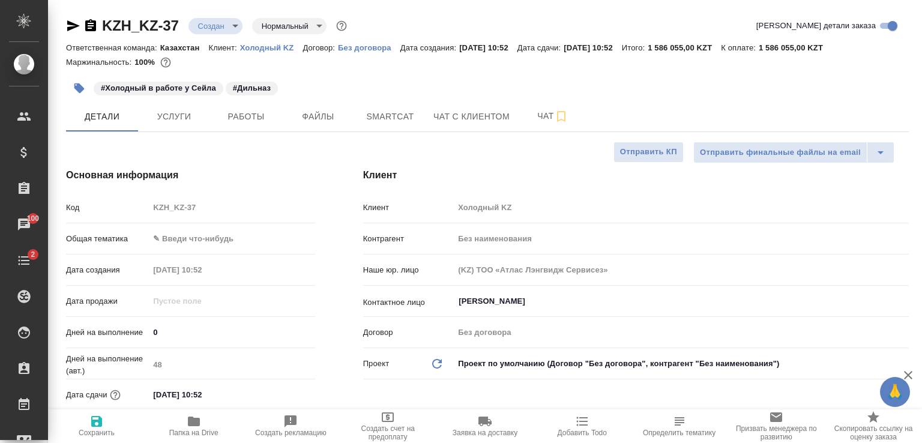
select select "RU"
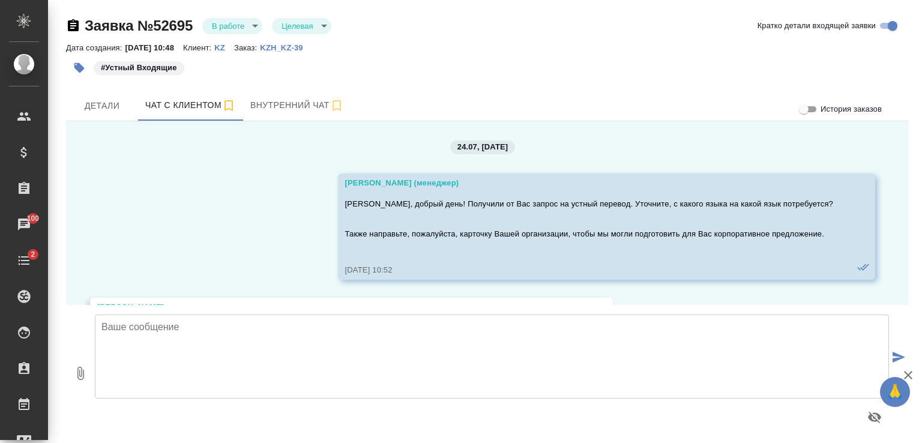
scroll to position [3076, 0]
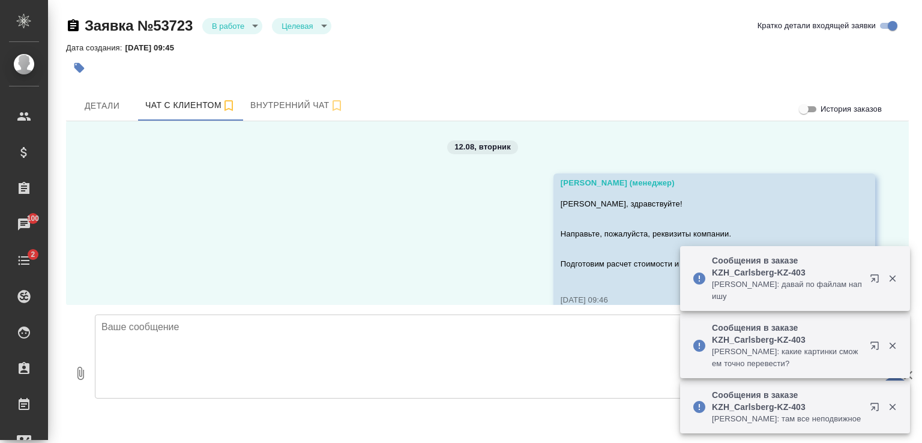
scroll to position [3741, 0]
